Goal: Download file/media

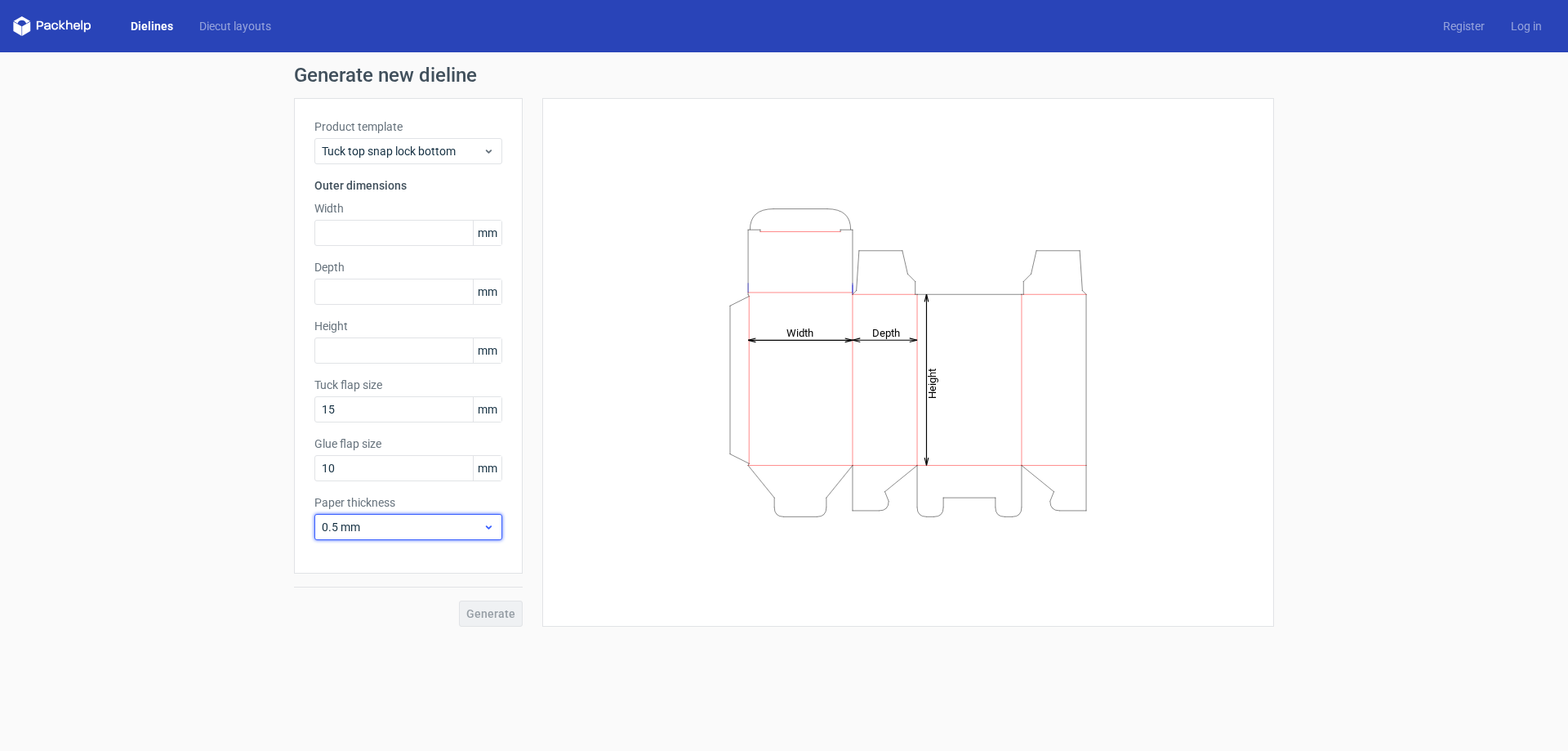
click at [486, 528] on icon at bounding box center [489, 527] width 12 height 13
click at [377, 557] on div "0.4 mm" at bounding box center [408, 563] width 175 height 26
click at [366, 233] on input "text" at bounding box center [408, 232] width 187 height 26
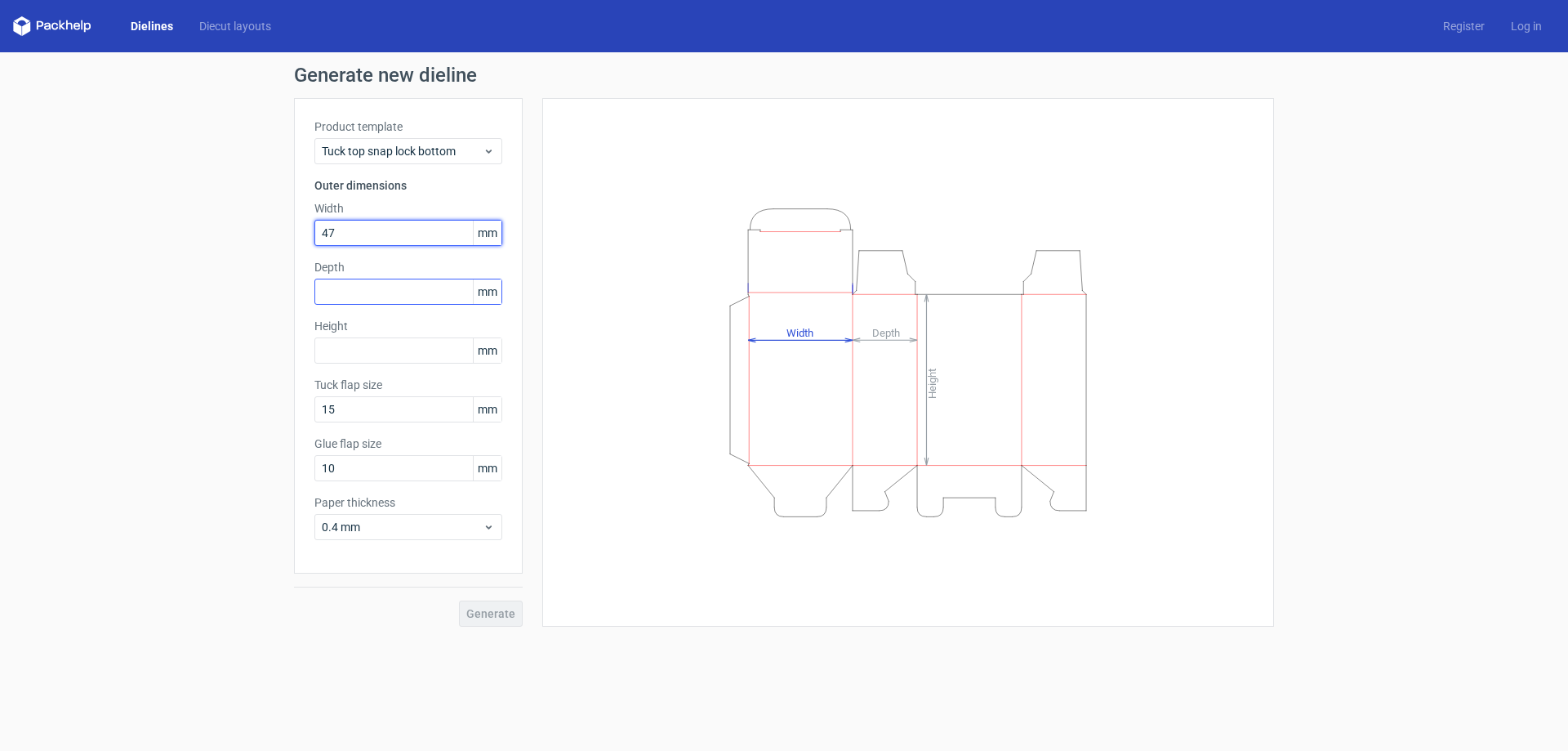
type input "47"
click at [370, 283] on input "text" at bounding box center [408, 291] width 187 height 26
type input "47"
click at [361, 349] on input "text" at bounding box center [408, 350] width 187 height 26
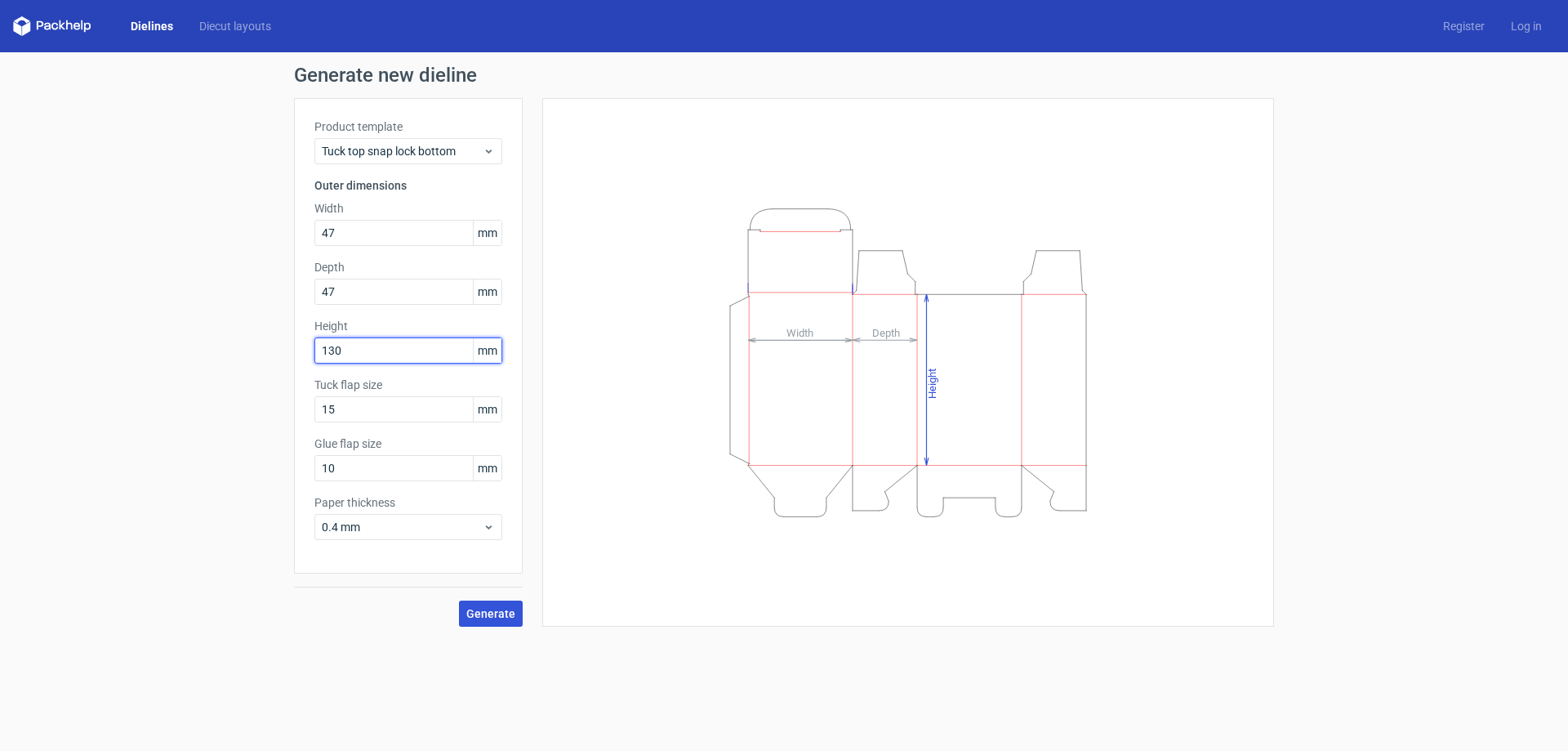
type input "130"
click at [490, 612] on span "Generate" at bounding box center [490, 613] width 49 height 12
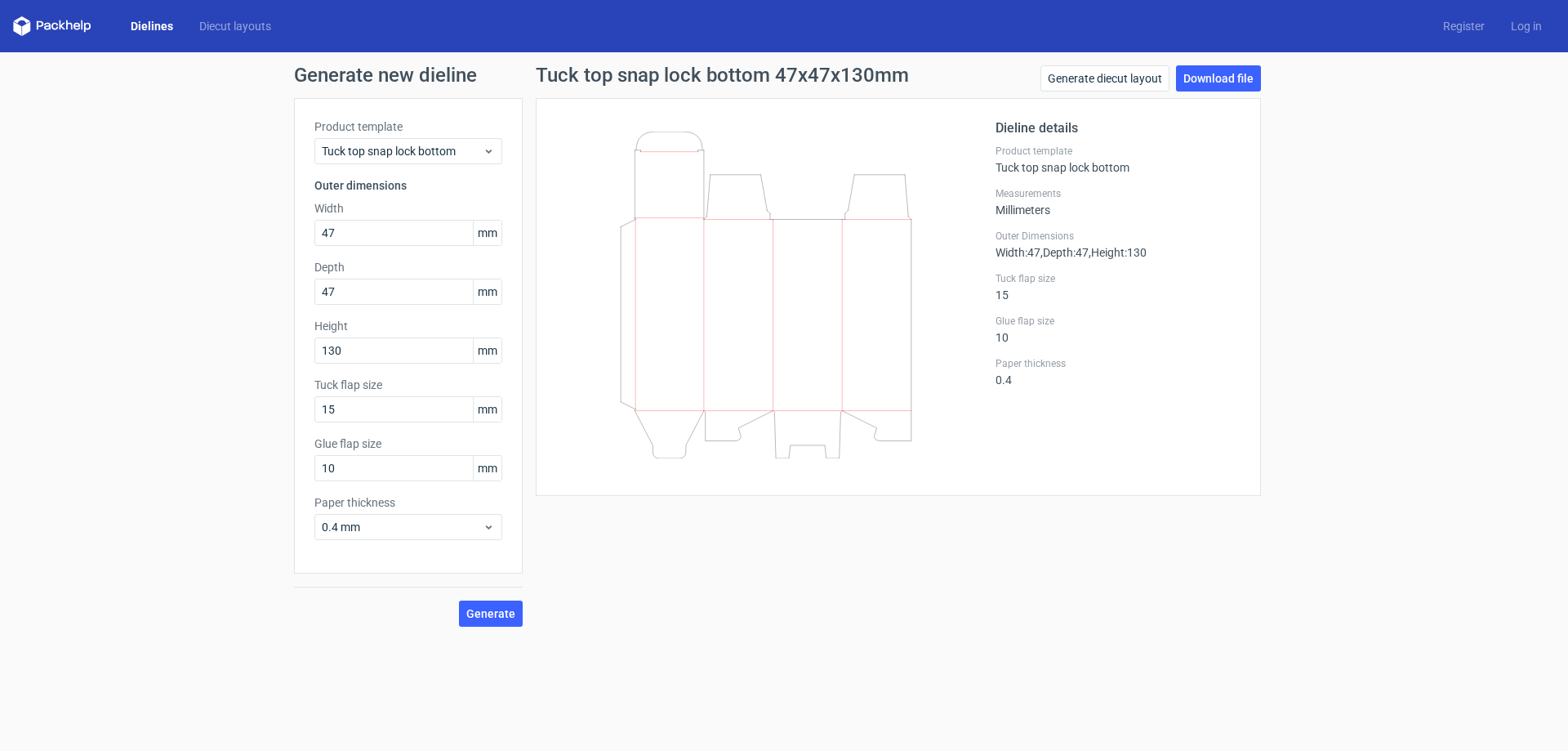
click at [800, 410] on icon at bounding box center [766, 295] width 394 height 327
click at [497, 611] on span "Generate" at bounding box center [490, 613] width 49 height 12
click at [1217, 83] on link "Download file" at bounding box center [1219, 78] width 85 height 26
